Goal: Learn about a topic

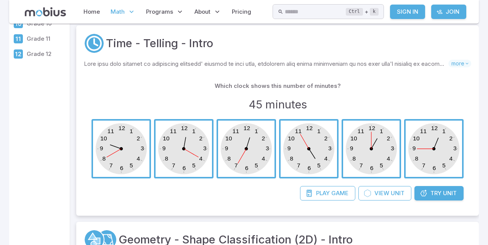
scroll to position [34, 0]
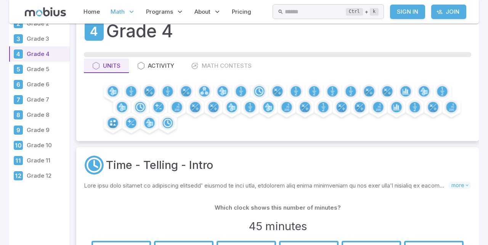
click at [38, 87] on p "Grade 6" at bounding box center [47, 84] width 40 height 8
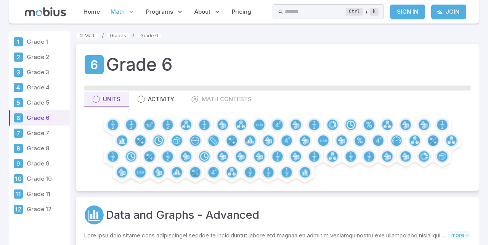
scroll to position [90, 0]
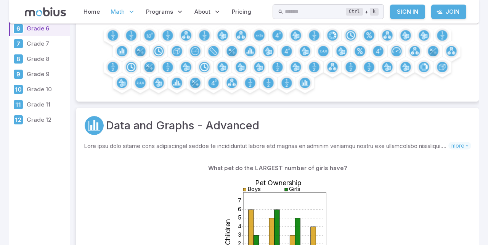
click at [37, 120] on p "Grade 12" at bounding box center [47, 120] width 40 height 8
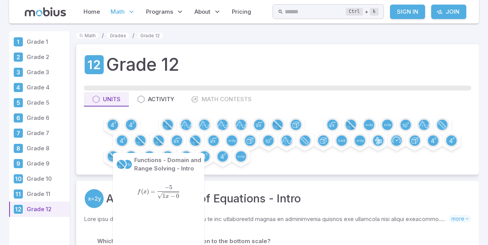
scroll to position [137, 0]
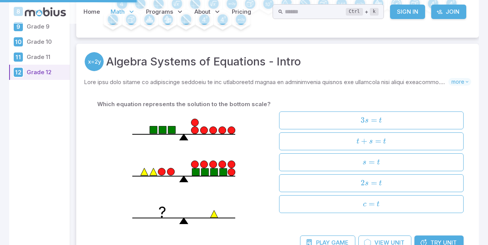
scroll to position [0, 0]
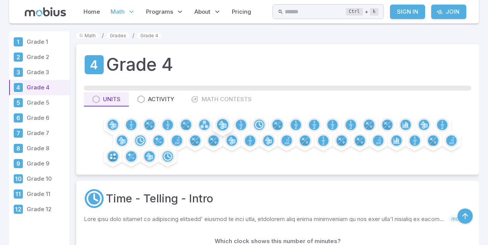
scroll to position [232, 0]
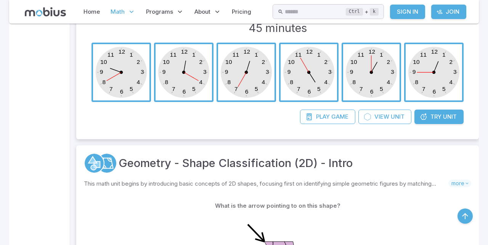
click at [434, 113] on span "Try" at bounding box center [435, 117] width 11 height 8
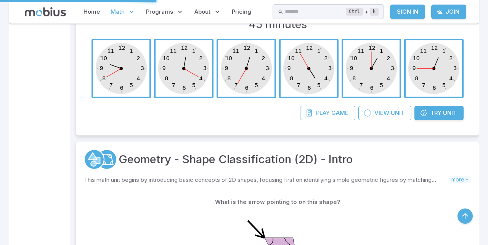
scroll to position [0, 0]
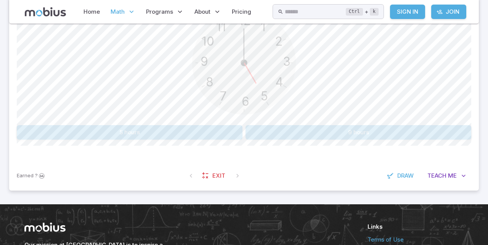
scroll to position [233, 0]
click at [449, 175] on span "Me" at bounding box center [452, 175] width 9 height 8
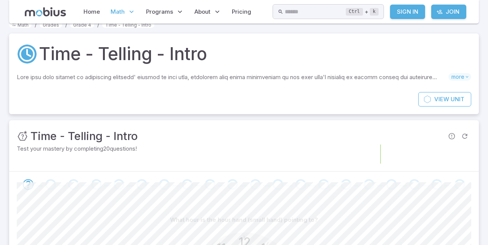
scroll to position [4, 0]
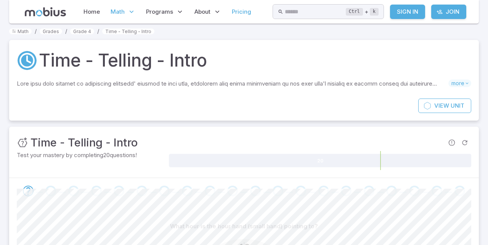
click at [244, 16] on link "Pricing" at bounding box center [241, 12] width 24 height 18
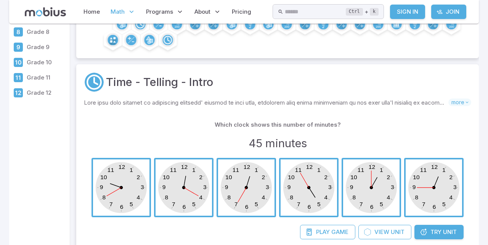
scroll to position [193, 0]
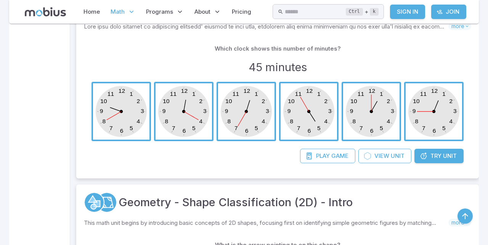
click at [433, 156] on span "Try" at bounding box center [435, 156] width 11 height 8
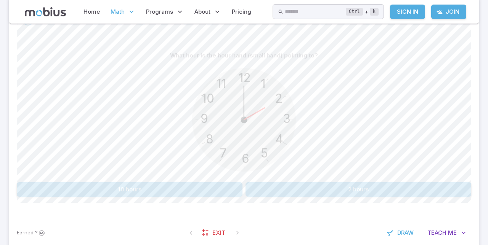
scroll to position [176, 0]
click at [380, 189] on button "2 hours" at bounding box center [358, 189] width 226 height 14
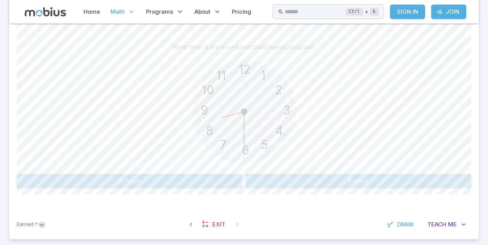
scroll to position [185, 0]
click at [377, 180] on button "8 hours" at bounding box center [358, 180] width 226 height 14
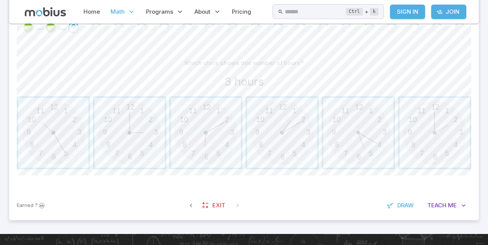
scroll to position [167, 0]
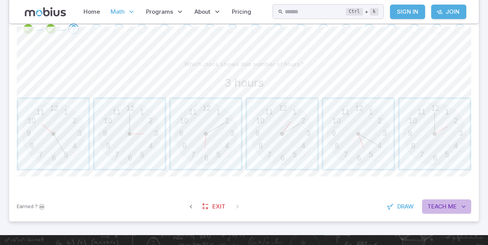
click at [440, 203] on span "Teach" at bounding box center [436, 207] width 19 height 8
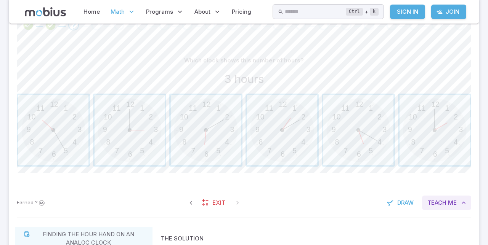
scroll to position [169, 0]
click at [132, 137] on span "button" at bounding box center [130, 132] width 70 height 70
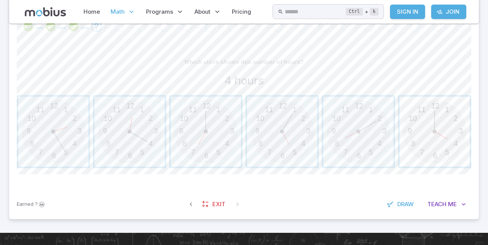
click at [442, 140] on span "button" at bounding box center [434, 132] width 70 height 70
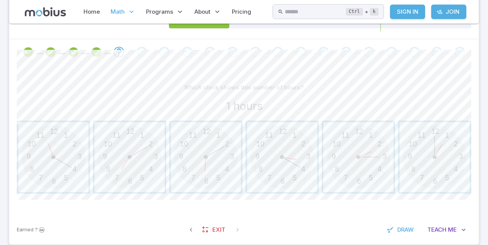
scroll to position [142, 0]
click at [443, 147] on span "button" at bounding box center [434, 158] width 70 height 70
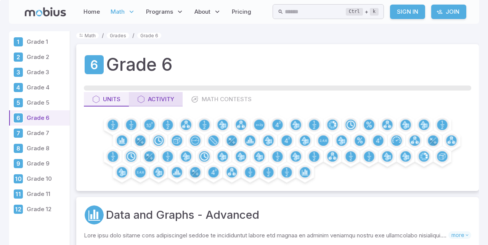
click at [162, 99] on div "Activity" at bounding box center [155, 99] width 37 height 8
